Goal: Task Accomplishment & Management: Complete application form

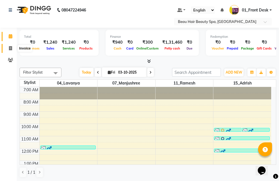
click at [10, 50] on icon at bounding box center [10, 48] width 3 height 4
select select "service"
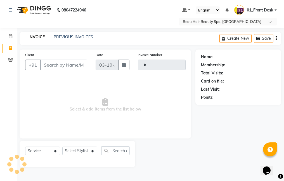
type input "2375"
select select "3470"
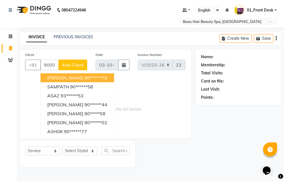
click at [114, 77] on button "[PERSON_NAME] 90******76" at bounding box center [76, 77] width 73 height 9
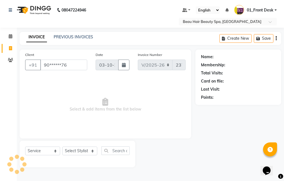
type input "90******76"
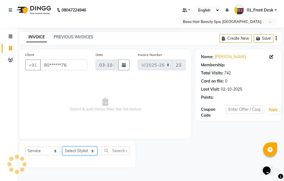
click at [81, 154] on select "Select Stylist 01_Front Desk 04_Lavanya 07_Manjushree 11_Ramesh 15_Adrish 26_Sr…" at bounding box center [79, 150] width 35 height 9
select select "1: Object"
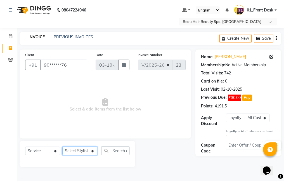
select select "15615"
click at [62, 146] on select "Select Stylist 01_Front Desk 04_Lavanya 07_Manjushree 11_Ramesh 15_Adrish 26_Sr…" at bounding box center [79, 150] width 35 height 9
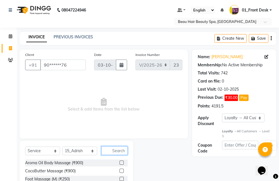
click at [121, 152] on input "text" at bounding box center [114, 150] width 26 height 9
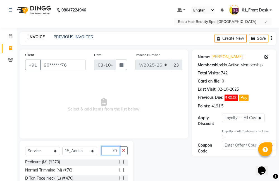
type input "70"
click at [120, 170] on label at bounding box center [122, 170] width 4 height 4
click at [120, 170] on input "checkbox" at bounding box center [122, 170] width 4 height 4
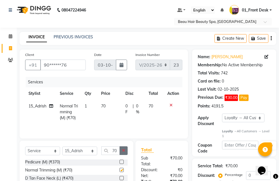
checkbox input "false"
click at [124, 151] on icon "button" at bounding box center [123, 150] width 3 height 4
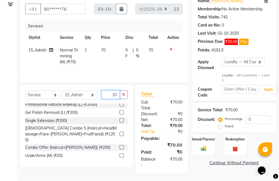
scroll to position [186, 0]
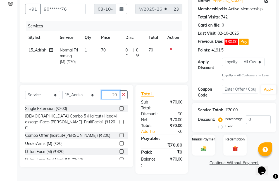
type input "20"
click at [120, 141] on label at bounding box center [122, 143] width 4 height 4
click at [120, 142] on input "checkbox" at bounding box center [122, 144] width 4 height 4
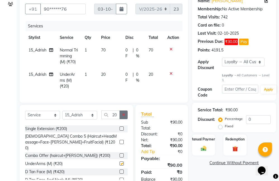
checkbox input "false"
click at [122, 119] on button "button" at bounding box center [124, 114] width 8 height 9
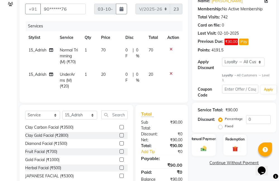
click at [202, 142] on div "Manual Payment" at bounding box center [204, 145] width 24 height 22
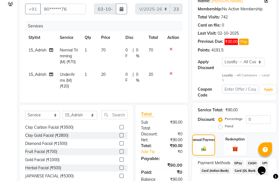
scroll to position [86, 0]
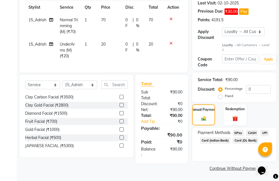
click at [264, 132] on span "UPI" at bounding box center [264, 133] width 9 height 6
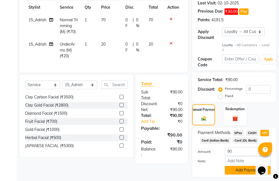
click at [244, 168] on button "Add Payment" at bounding box center [248, 170] width 46 height 9
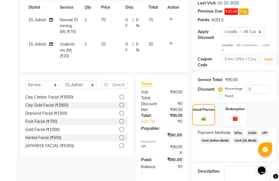
scroll to position [144, 0]
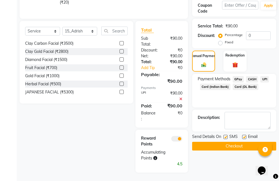
click at [241, 142] on button "Checkout" at bounding box center [234, 146] width 84 height 9
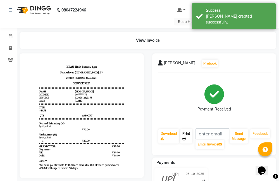
click at [187, 137] on link "Print" at bounding box center [186, 136] width 12 height 15
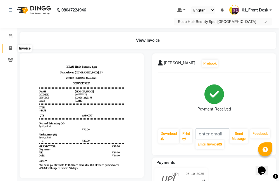
click at [11, 47] on icon at bounding box center [10, 48] width 3 height 4
select select "service"
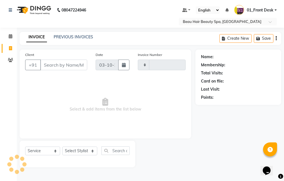
type input "2376"
select select "3470"
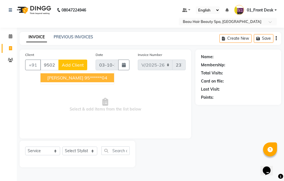
click at [85, 78] on ngb-highlight "95******04" at bounding box center [95, 78] width 23 height 6
type input "95******04"
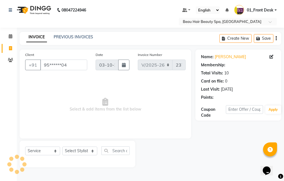
select select "1: Object"
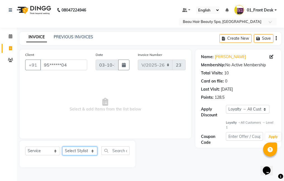
click at [78, 150] on select "Select Stylist 01_Front Desk 04_Lavanya 07_Manjushree 11_Ramesh 15_Adrish 26_Sr…" at bounding box center [79, 150] width 35 height 9
select select "15615"
click at [62, 146] on select "Select Stylist 01_Front Desk 04_Lavanya 07_Manjushree 11_Ramesh 15_Adrish 26_Sr…" at bounding box center [79, 150] width 35 height 9
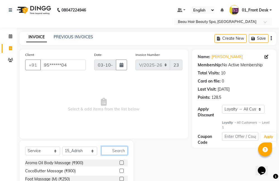
click at [124, 151] on input "text" at bounding box center [114, 150] width 26 height 9
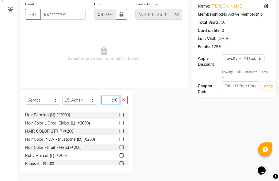
scroll to position [112, 0]
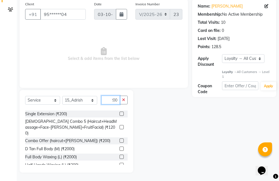
type input "200"
drag, startPoint x: 117, startPoint y: 135, endPoint x: 122, endPoint y: 121, distance: 14.2
click at [120, 138] on label at bounding box center [122, 140] width 4 height 4
click at [120, 139] on input "checkbox" at bounding box center [122, 141] width 4 height 4
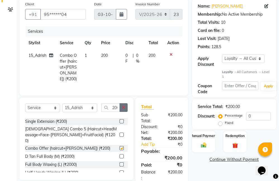
checkbox input "false"
click at [124, 106] on icon "button" at bounding box center [123, 107] width 3 height 4
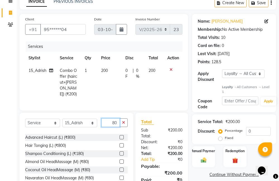
scroll to position [26, 0]
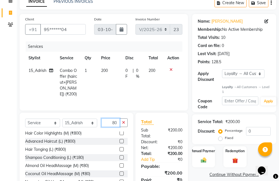
type input "80"
click at [120, 164] on label at bounding box center [122, 165] width 4 height 4
click at [120, 164] on input "checkbox" at bounding box center [122, 166] width 4 height 4
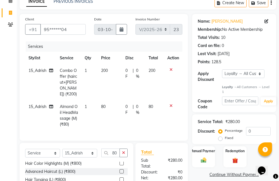
checkbox input "false"
click at [123, 152] on icon "button" at bounding box center [123, 153] width 3 height 4
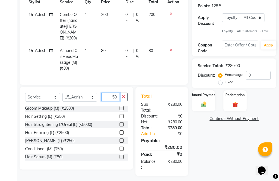
scroll to position [94, 0]
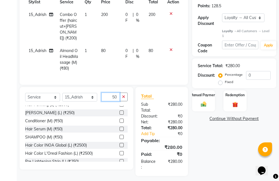
type input "50"
click at [120, 136] on label at bounding box center [122, 137] width 4 height 4
click at [120, 136] on input "checkbox" at bounding box center [122, 137] width 4 height 4
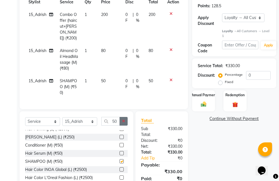
checkbox input "false"
click at [125, 120] on icon "button" at bounding box center [123, 121] width 3 height 4
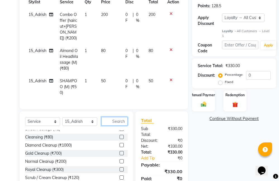
scroll to position [349, 0]
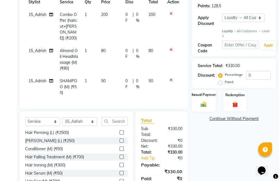
click at [202, 98] on div "Manual Payment" at bounding box center [204, 101] width 24 height 22
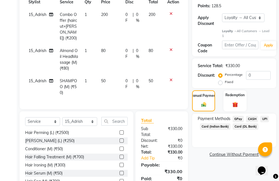
click at [265, 117] on span "UPI" at bounding box center [264, 119] width 9 height 6
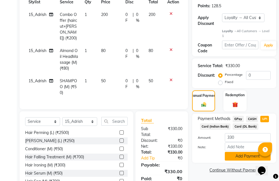
click at [246, 156] on button "Add Payment" at bounding box center [248, 156] width 46 height 9
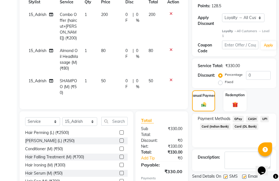
scroll to position [180, 0]
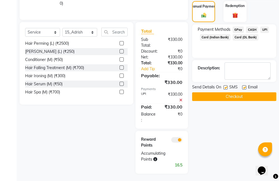
click at [243, 97] on button "Checkout" at bounding box center [234, 96] width 84 height 9
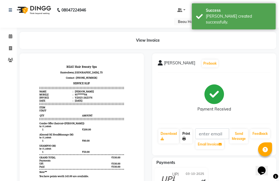
click at [187, 135] on link "Print" at bounding box center [186, 136] width 12 height 15
